Goal: Information Seeking & Learning: Learn about a topic

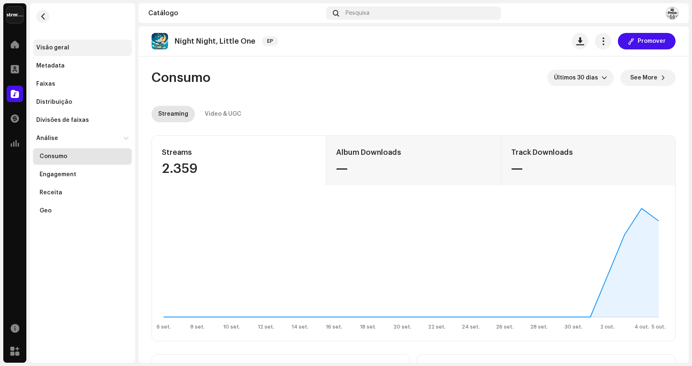
click at [60, 47] on div "Visão geral" at bounding box center [52, 47] width 33 height 7
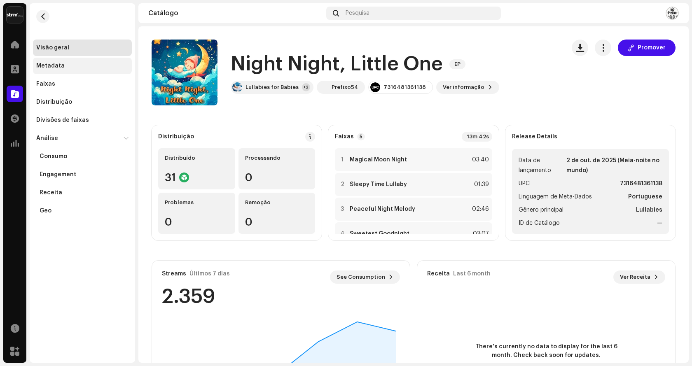
click at [57, 59] on div "Metadata" at bounding box center [82, 66] width 99 height 16
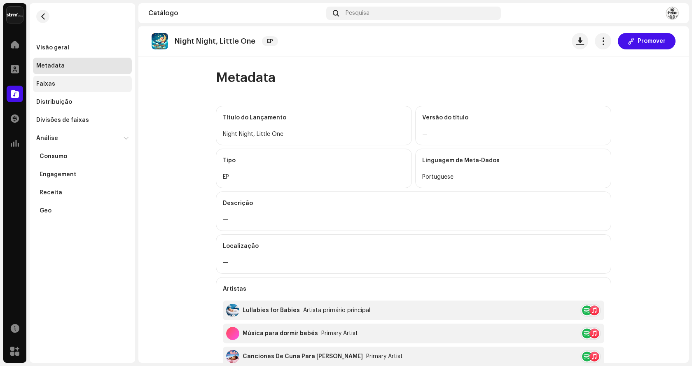
click at [58, 85] on div "Faixas" at bounding box center [82, 84] width 92 height 7
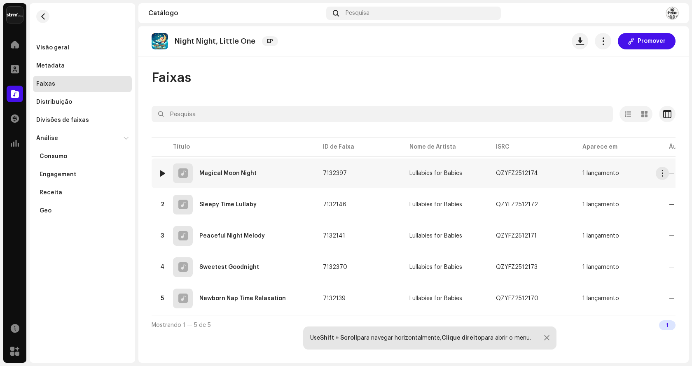
click at [223, 176] on div "Magical Moon Night" at bounding box center [227, 174] width 57 height 6
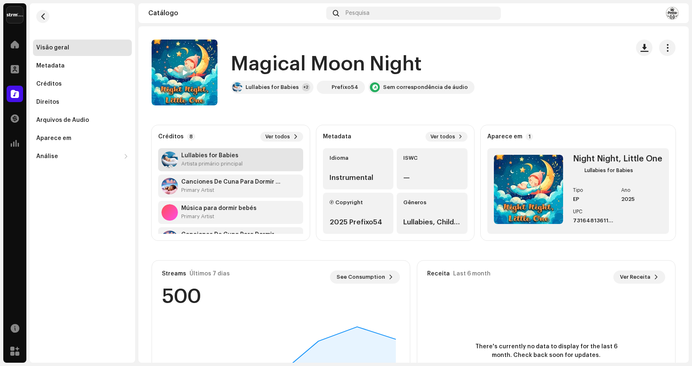
click at [213, 161] on div "Artista primário principal" at bounding box center [211, 164] width 61 height 7
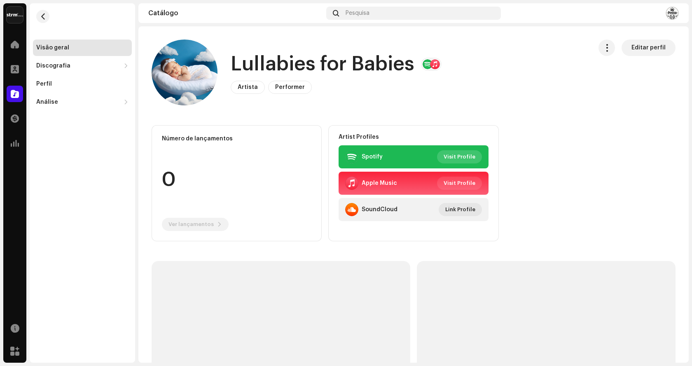
click at [458, 155] on span "Visit Profile" at bounding box center [460, 157] width 32 height 16
